Goal: Information Seeking & Learning: Learn about a topic

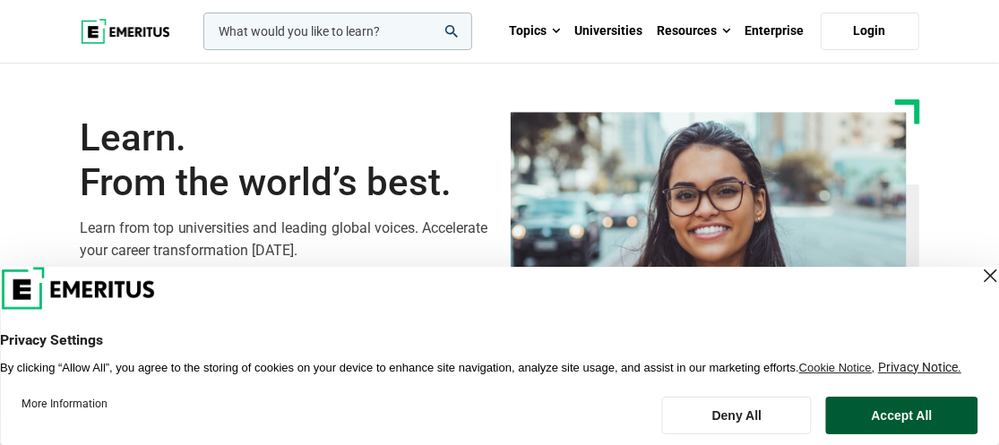
click at [914, 427] on button "Accept All" at bounding box center [901, 416] width 151 height 38
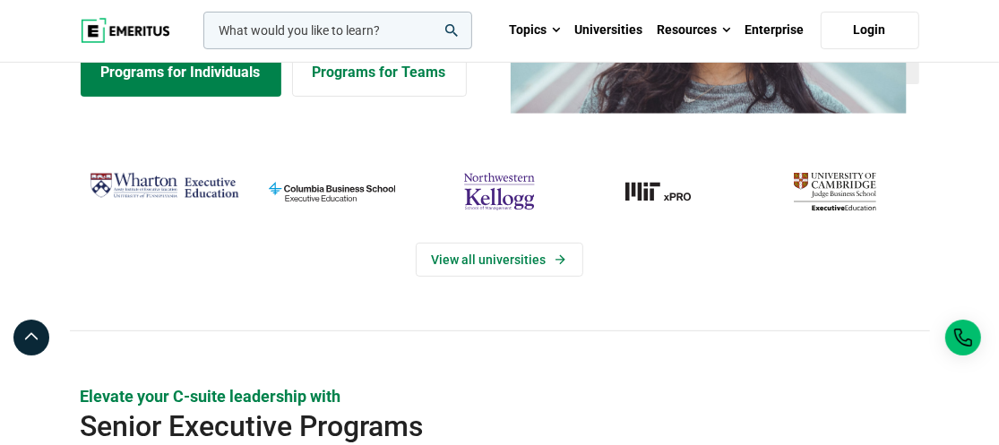
scroll to position [238, 0]
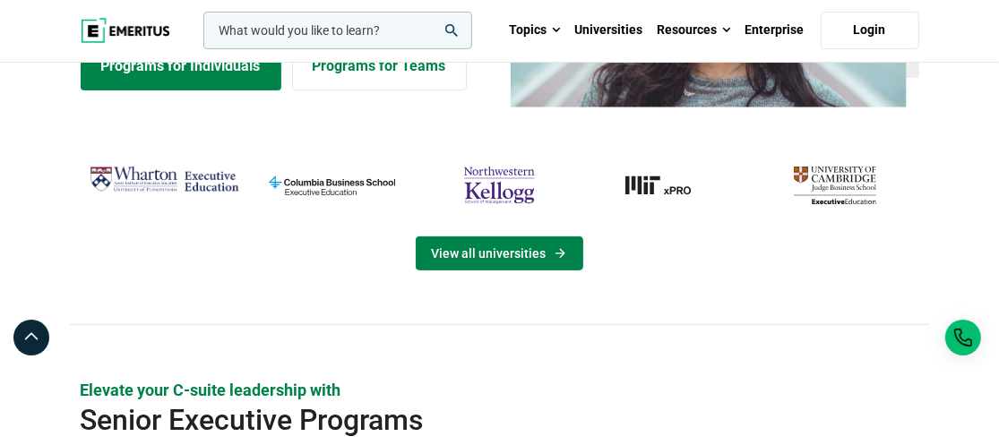
click at [483, 258] on link "View all universities" at bounding box center [499, 253] width 167 height 34
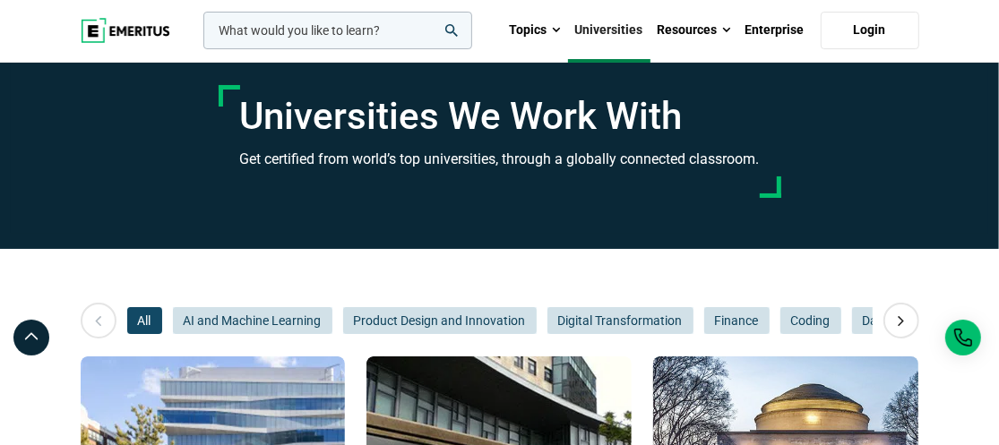
scroll to position [178, 0]
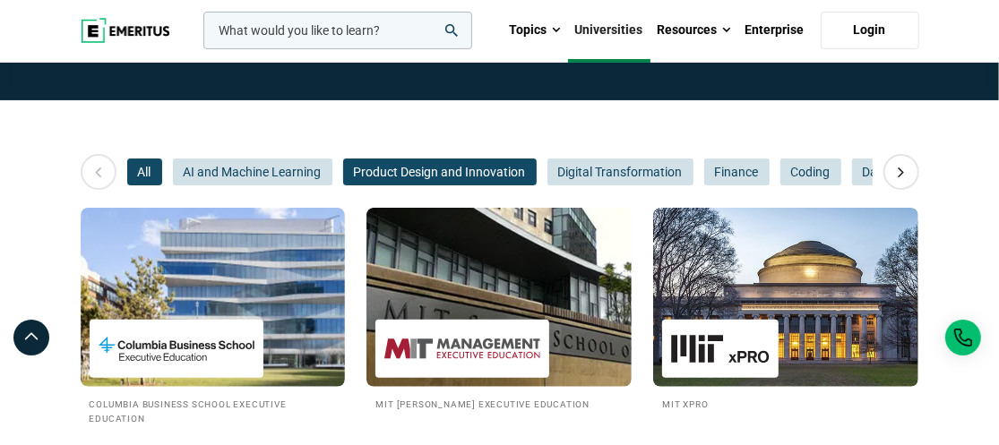
click at [478, 175] on span "Product Design and Innovation" at bounding box center [439, 172] width 193 height 27
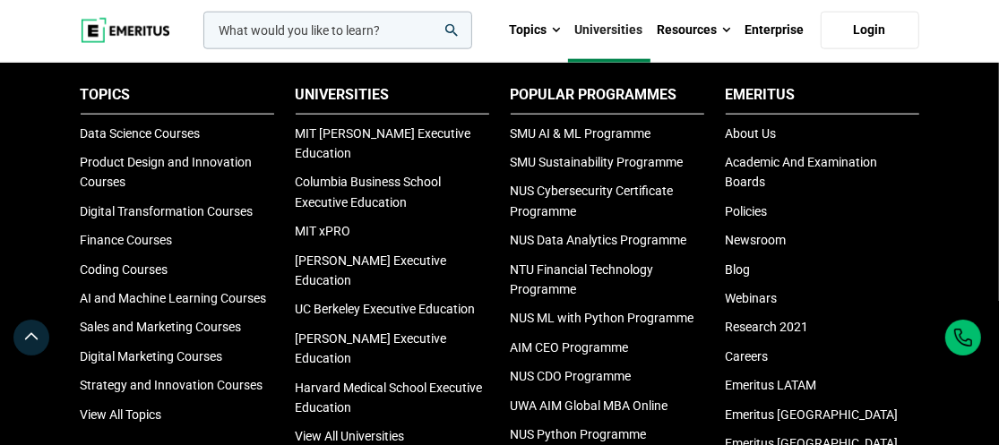
scroll to position [1234, 0]
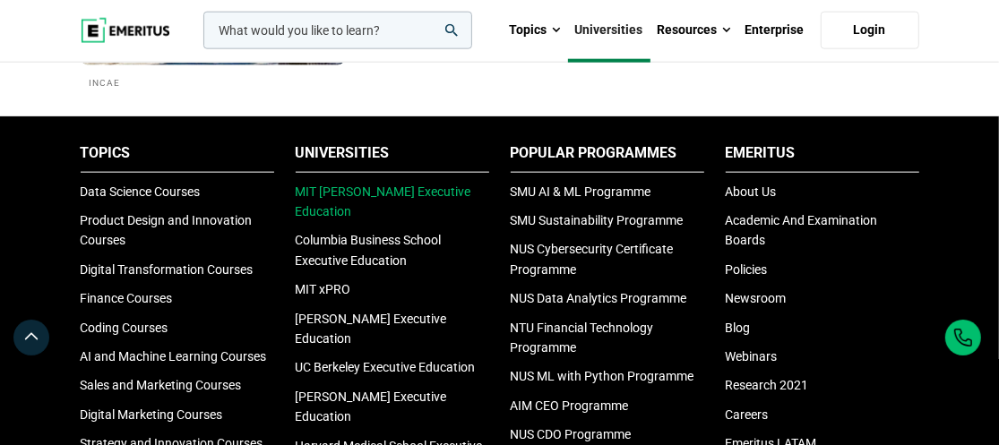
click at [382, 191] on link "MIT [PERSON_NAME] Executive Education" at bounding box center [384, 202] width 176 height 34
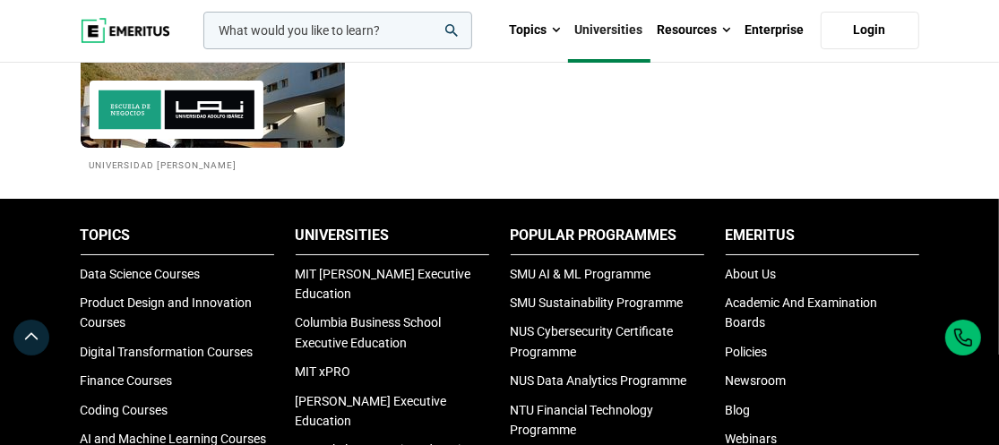
scroll to position [3892, 0]
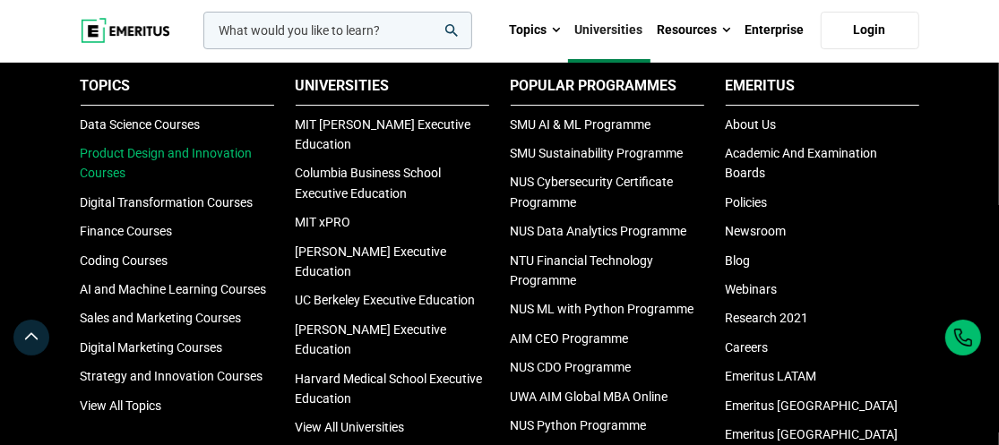
click at [172, 180] on link "Product Design and Innovation Courses" at bounding box center [167, 163] width 172 height 34
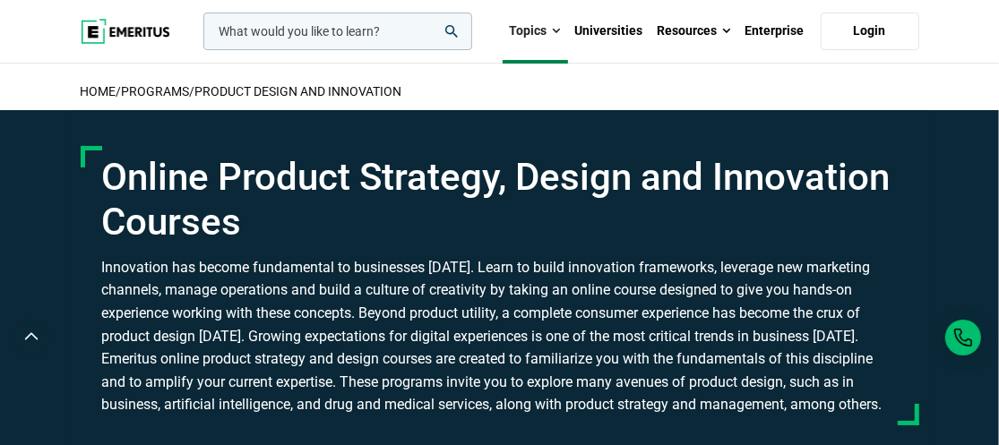
click at [272, 39] on input "woocommerce-product-search-field-0" at bounding box center [337, 32] width 269 height 38
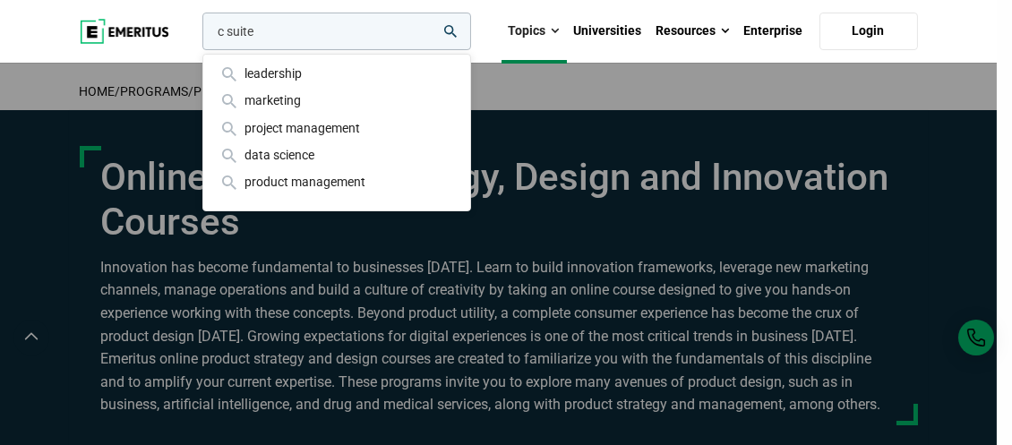
type input "c suite"
click at [199, 36] on button "search" at bounding box center [199, 36] width 0 height 0
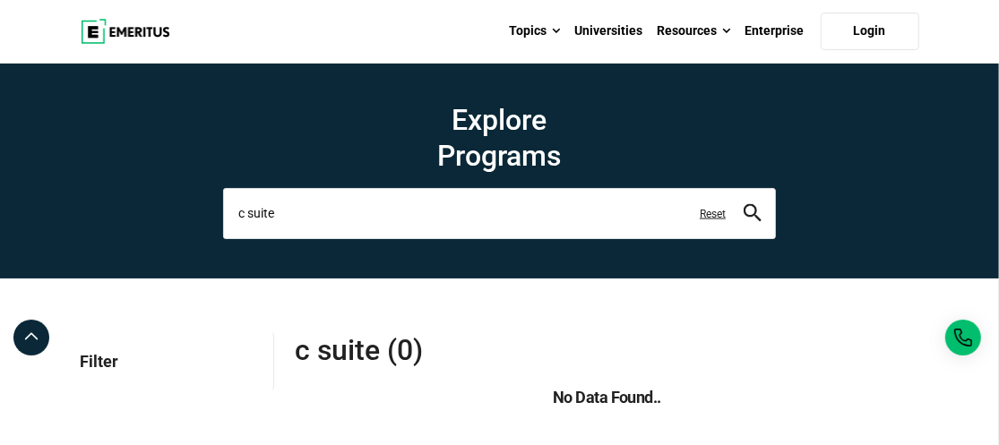
drag, startPoint x: 300, startPoint y: 218, endPoint x: 186, endPoint y: 218, distance: 113.7
click at [186, 218] on section "Explore Programs c suite leadership marketing project management data science p…" at bounding box center [499, 171] width 999 height 215
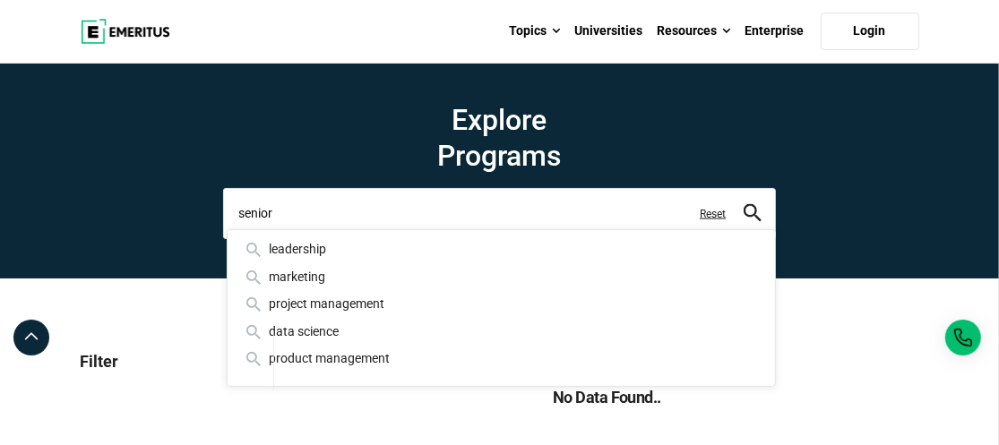
type input "senior"
click at [743, 203] on button "search" at bounding box center [752, 213] width 18 height 21
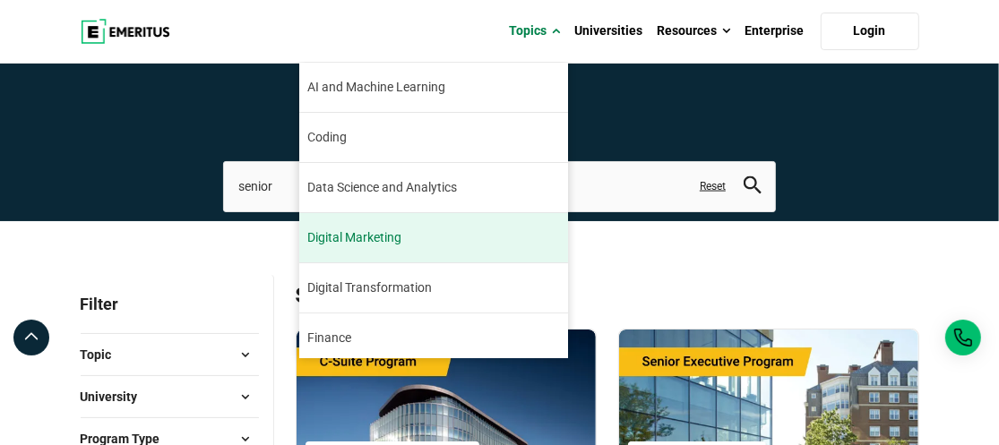
click at [370, 243] on span "Digital Marketing" at bounding box center [355, 237] width 94 height 19
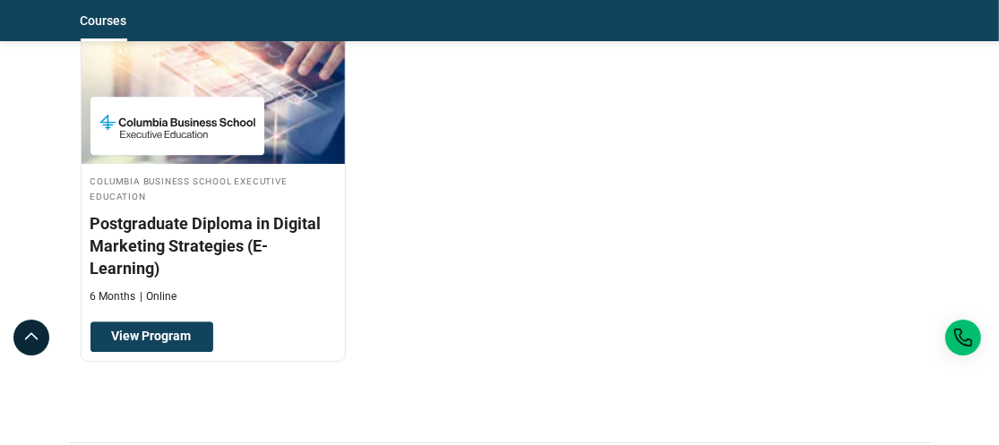
scroll to position [2985, 0]
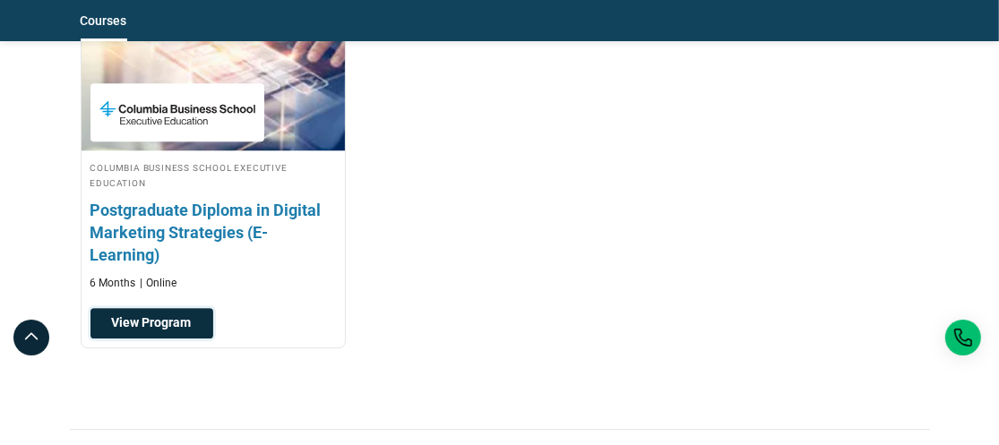
click at [185, 315] on link "View Program" at bounding box center [151, 323] width 123 height 30
